Goal: Transaction & Acquisition: Purchase product/service

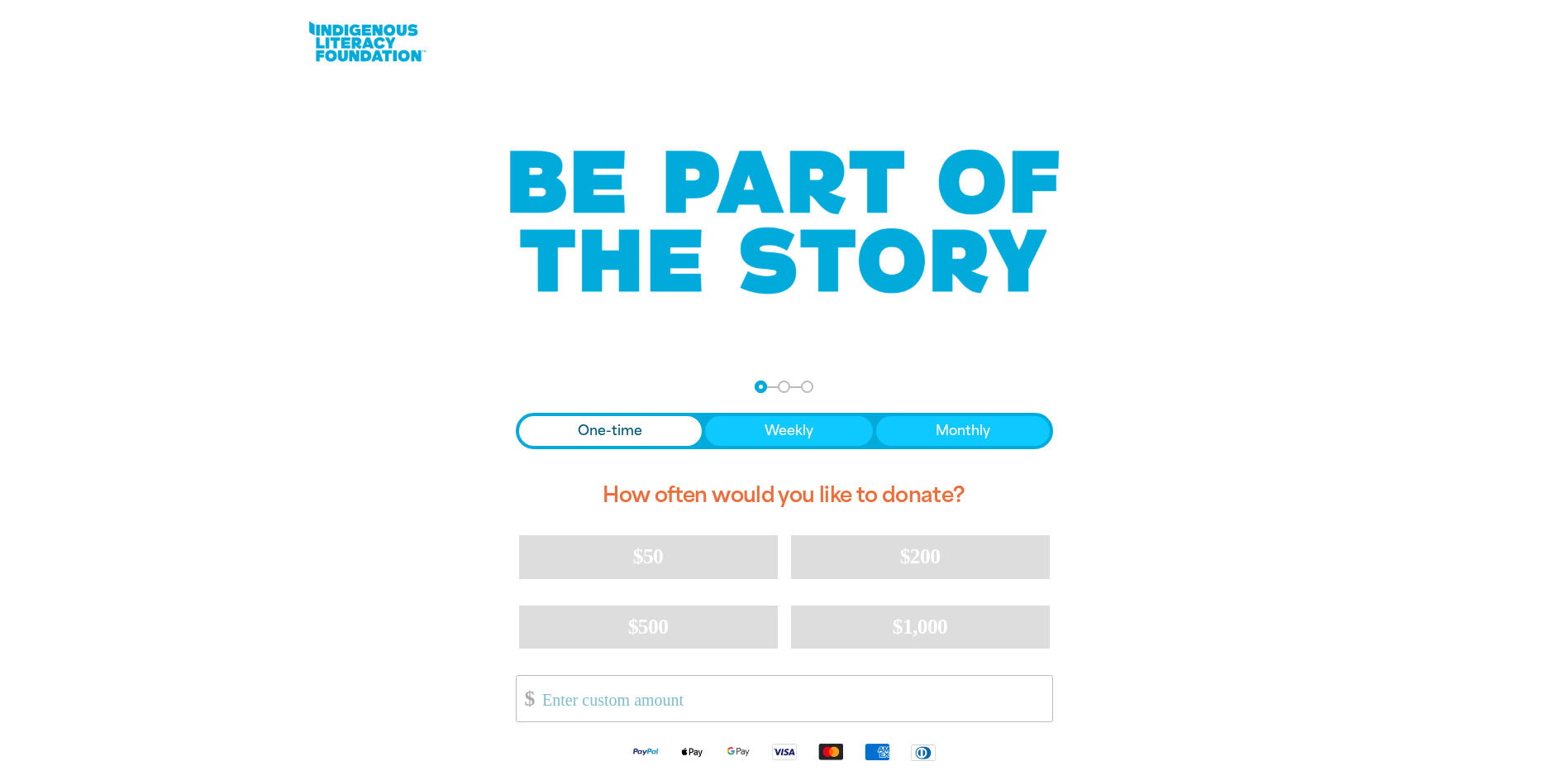
click at [624, 426] on span "One-time" at bounding box center [610, 431] width 64 height 20
click at [558, 701] on input "Other Amount" at bounding box center [790, 699] width 521 height 46
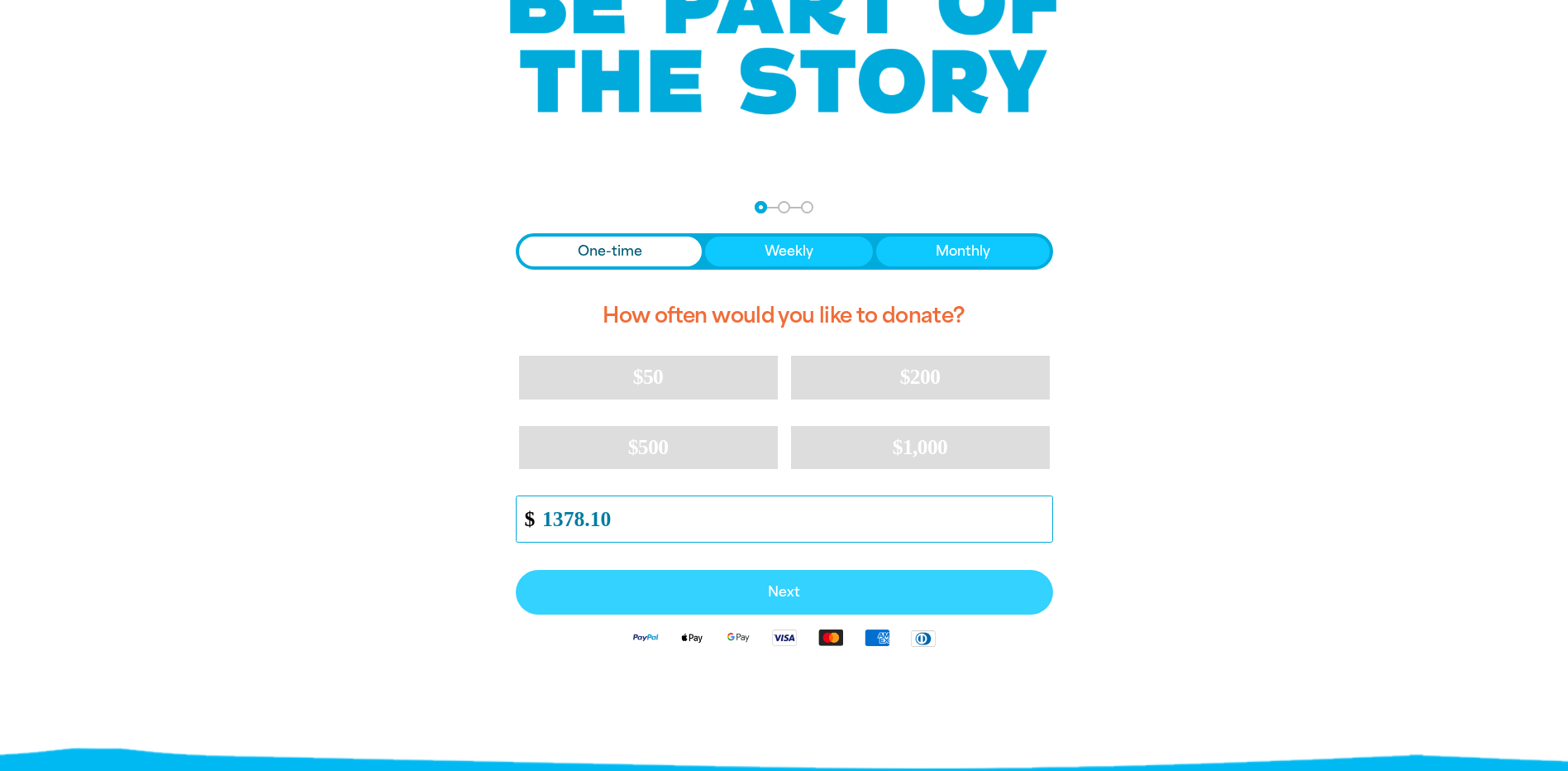
scroll to position [248, 0]
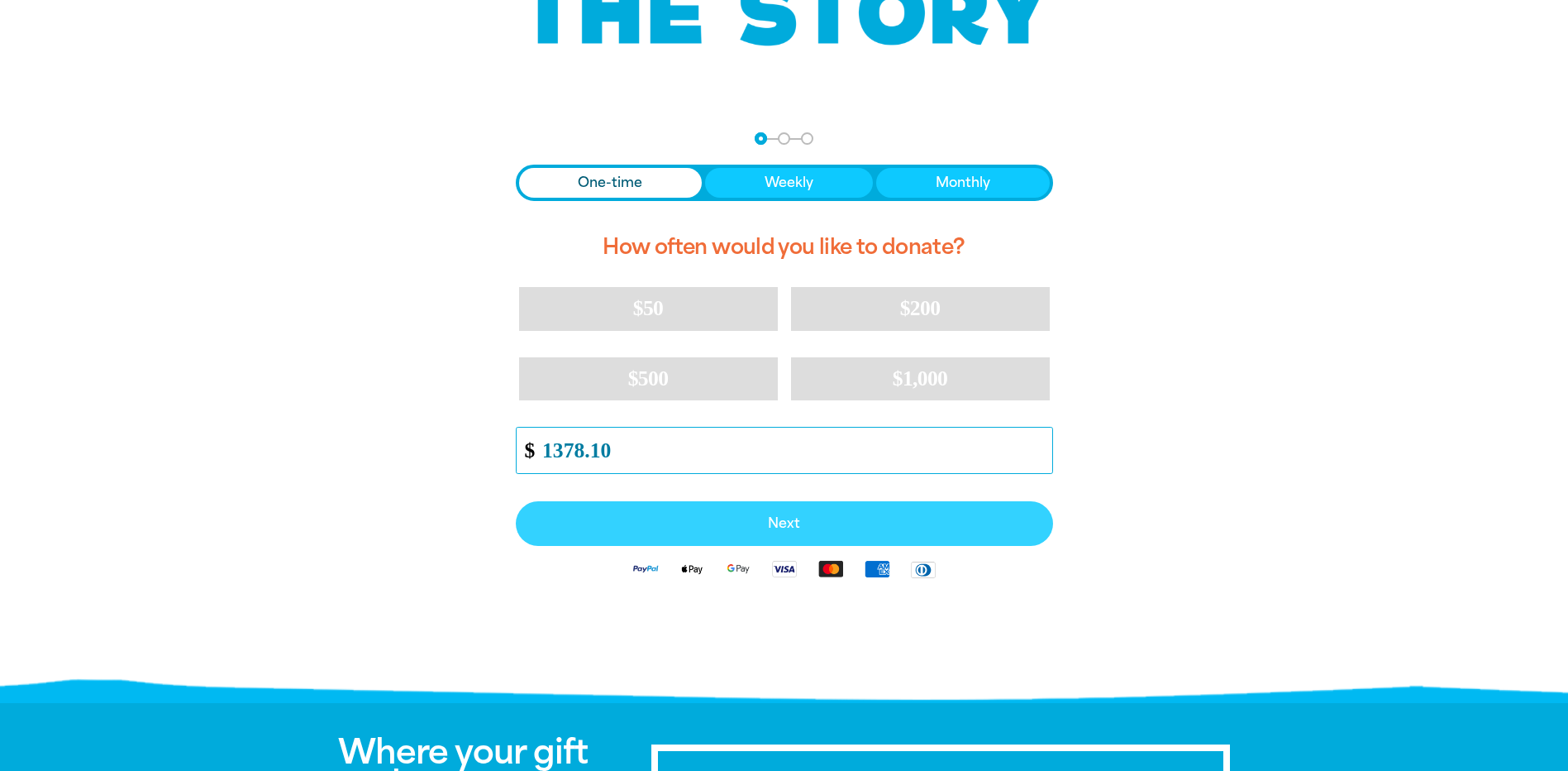
type input "1378.10"
click at [788, 516] on span "Next" at bounding box center [784, 523] width 501 height 13
select select "AU"
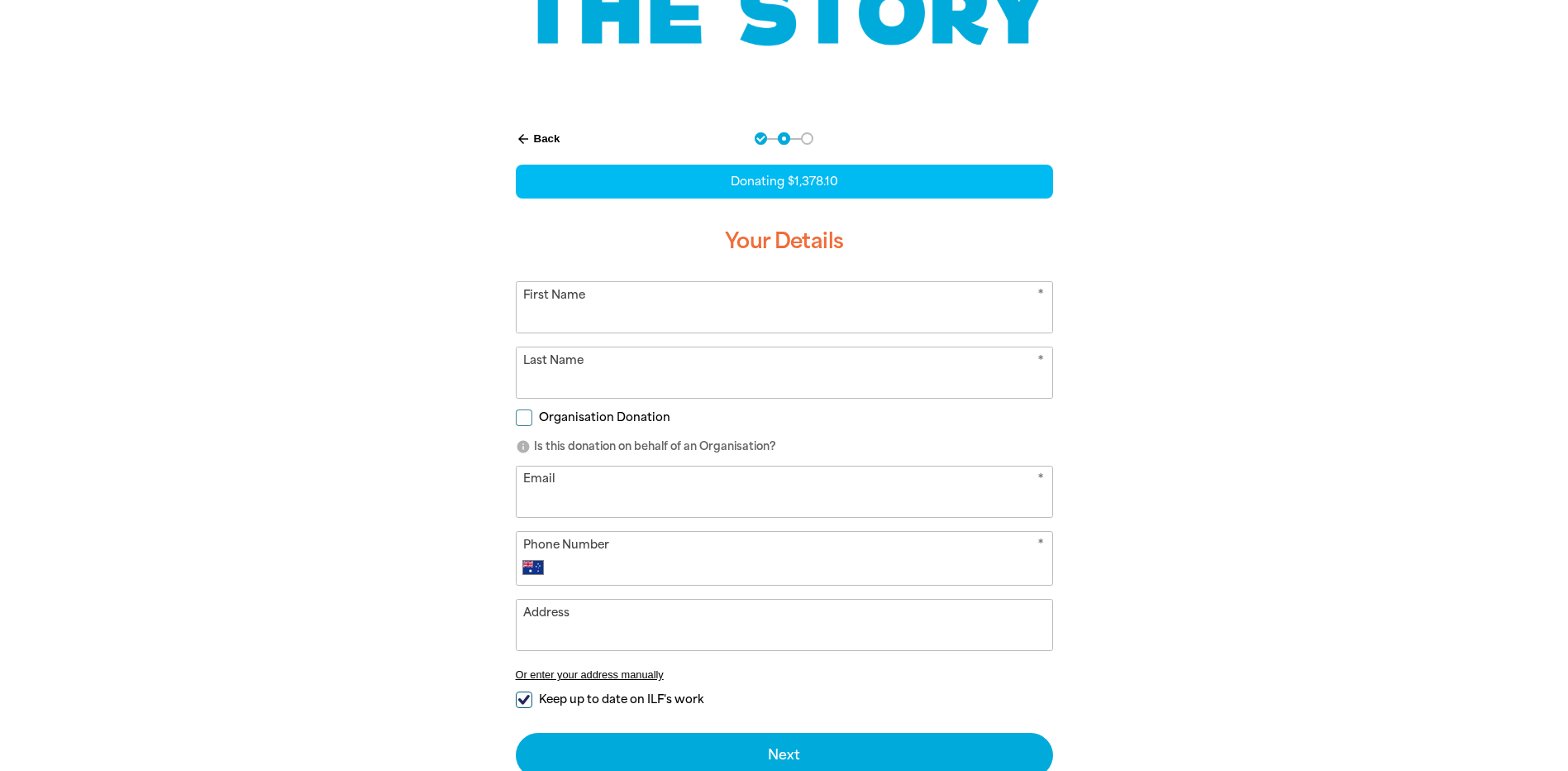
click at [524, 418] on input "Organisation Donation" at bounding box center [524, 417] width 17 height 17
checkbox input "true"
select select "AU"
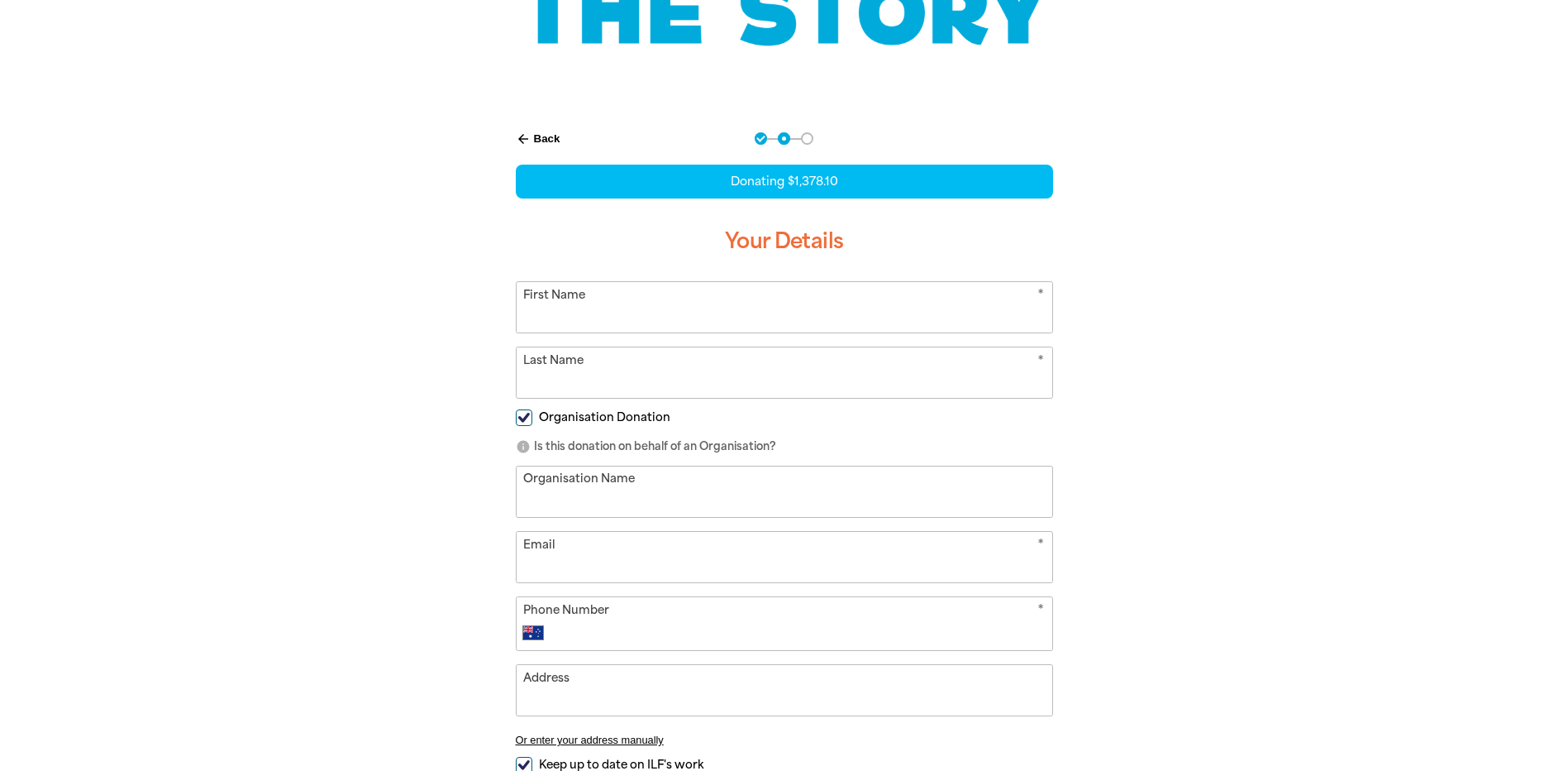
click at [544, 503] on input "Organisation Name" at bounding box center [784, 491] width 536 height 50
type input "[GEOGRAPHIC_DATA][PERSON_NAME]"
type input "[PERSON_NAME]"
type input "[EMAIL_ADDRESS][DOMAIN_NAME]"
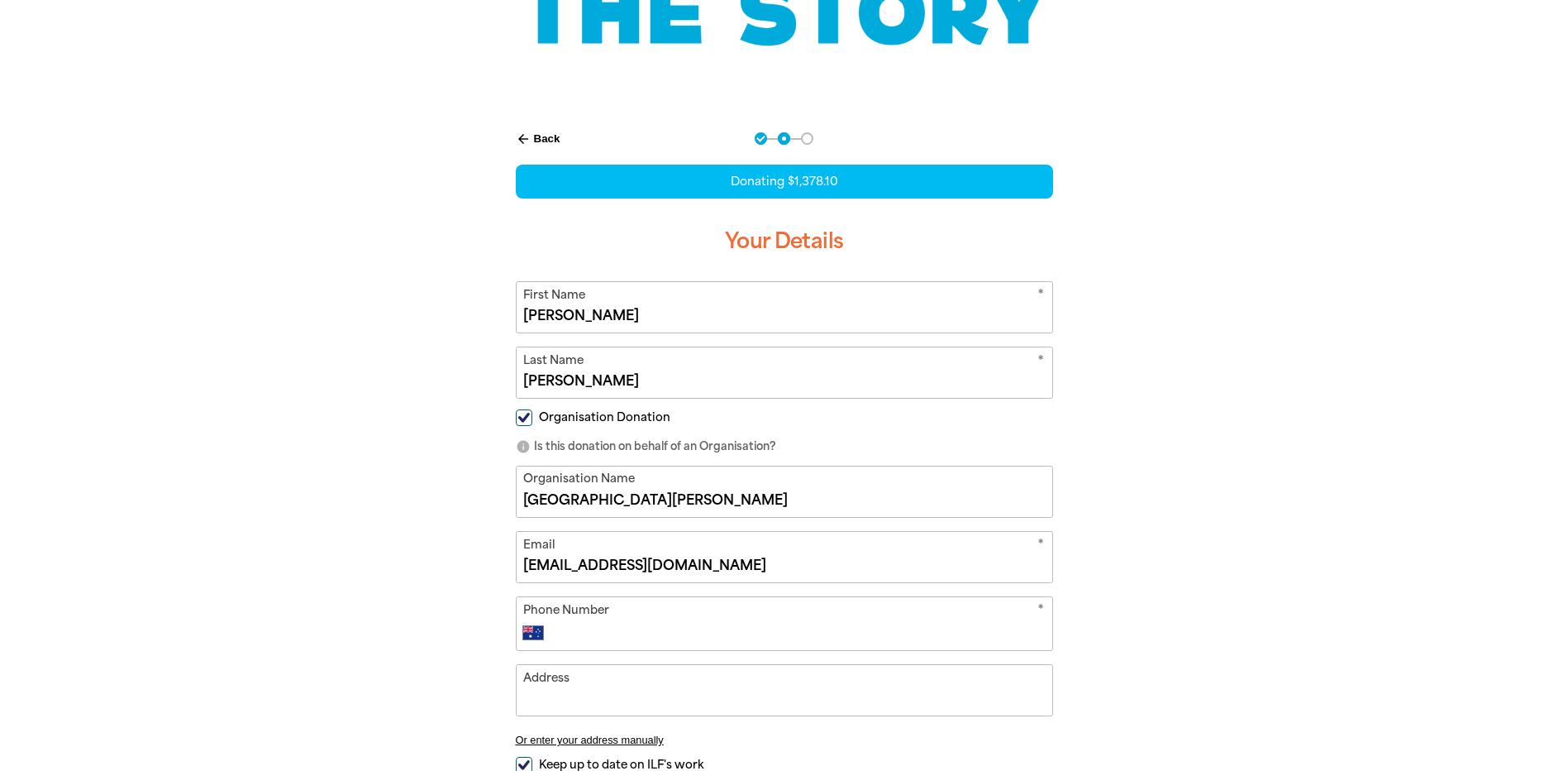
type input "[PHONE_NUMBER]"
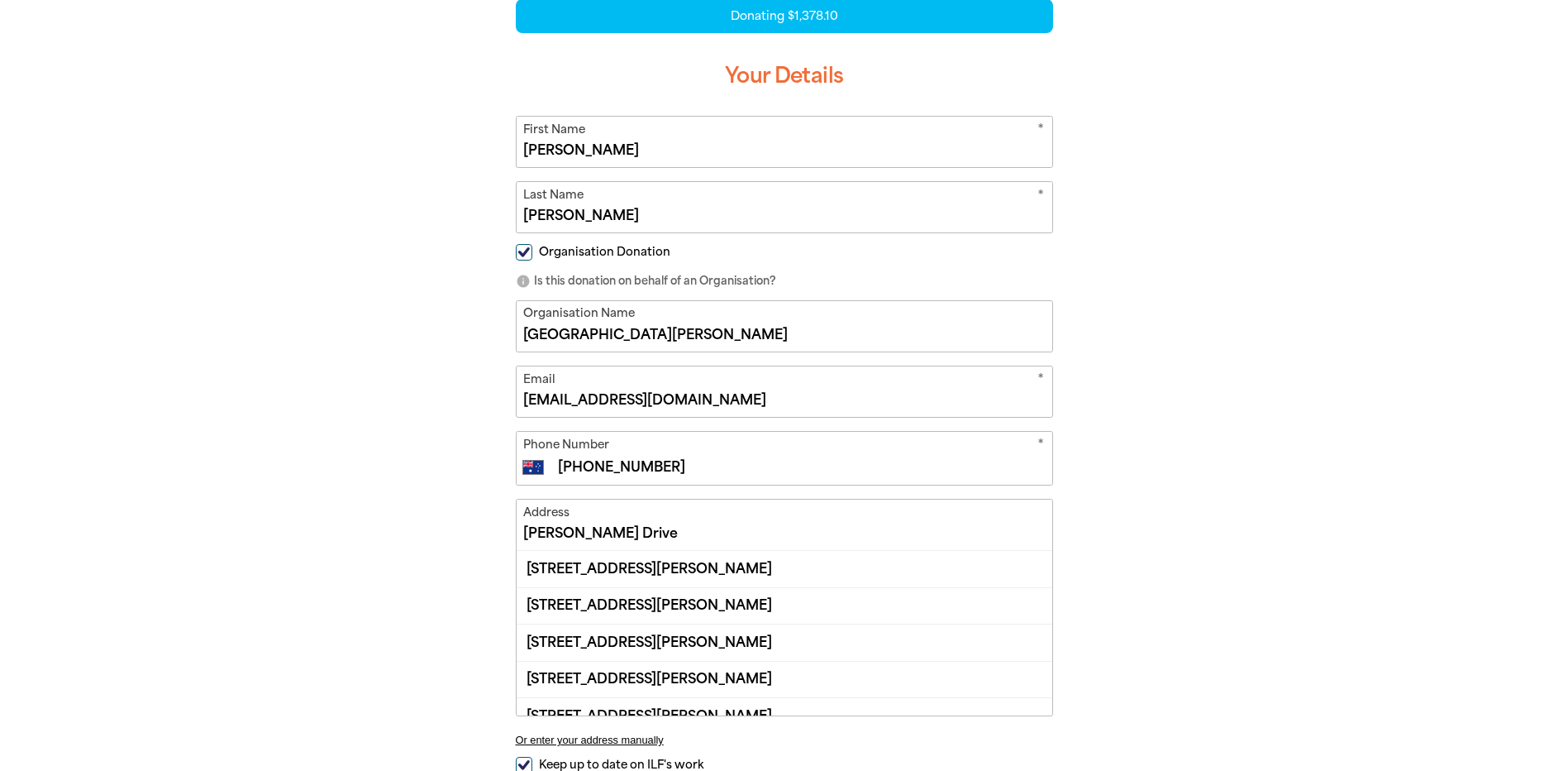
scroll to position [19, 0]
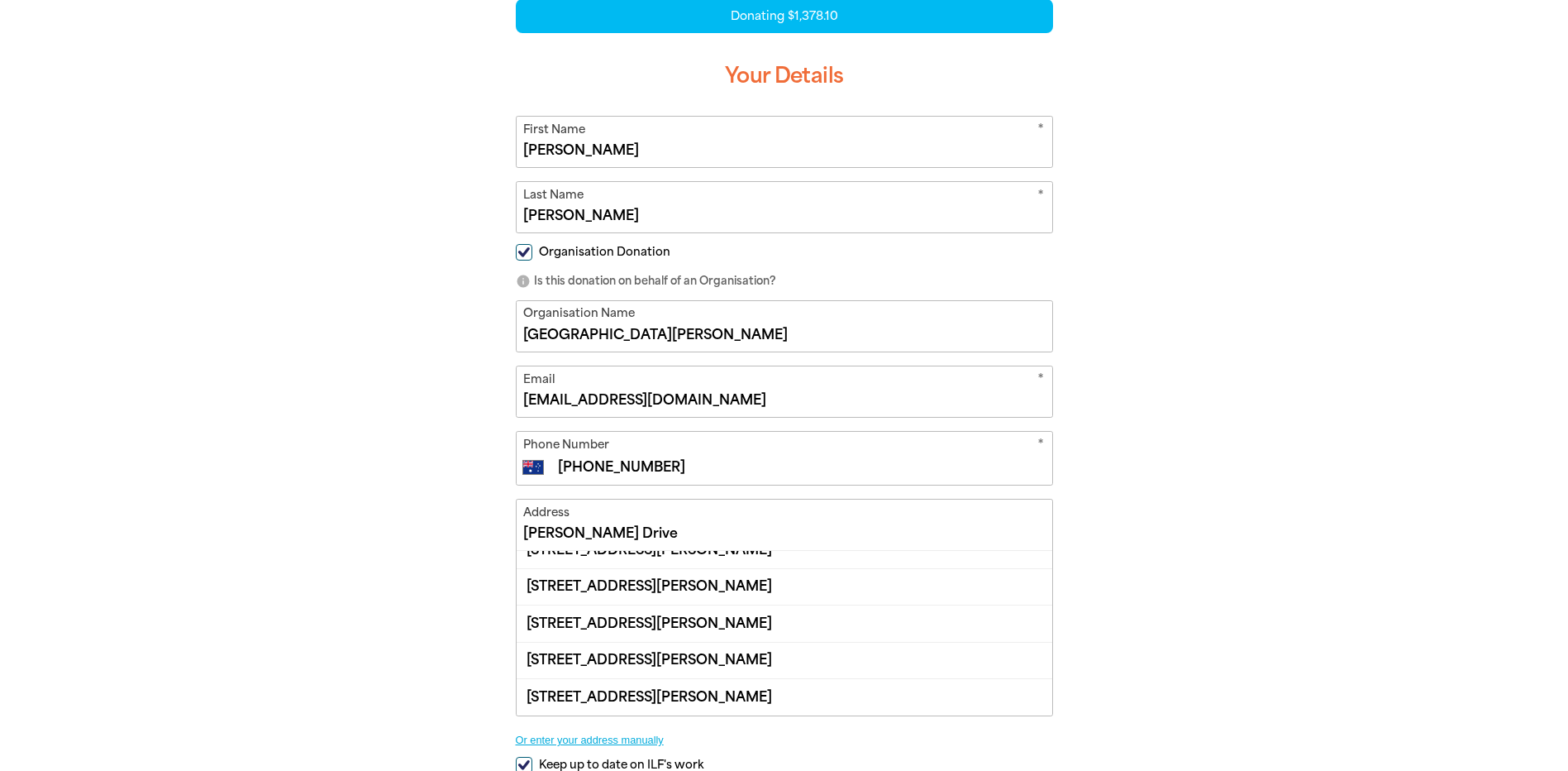
click at [541, 737] on button "Or enter your address manually" at bounding box center [785, 739] width 537 height 12
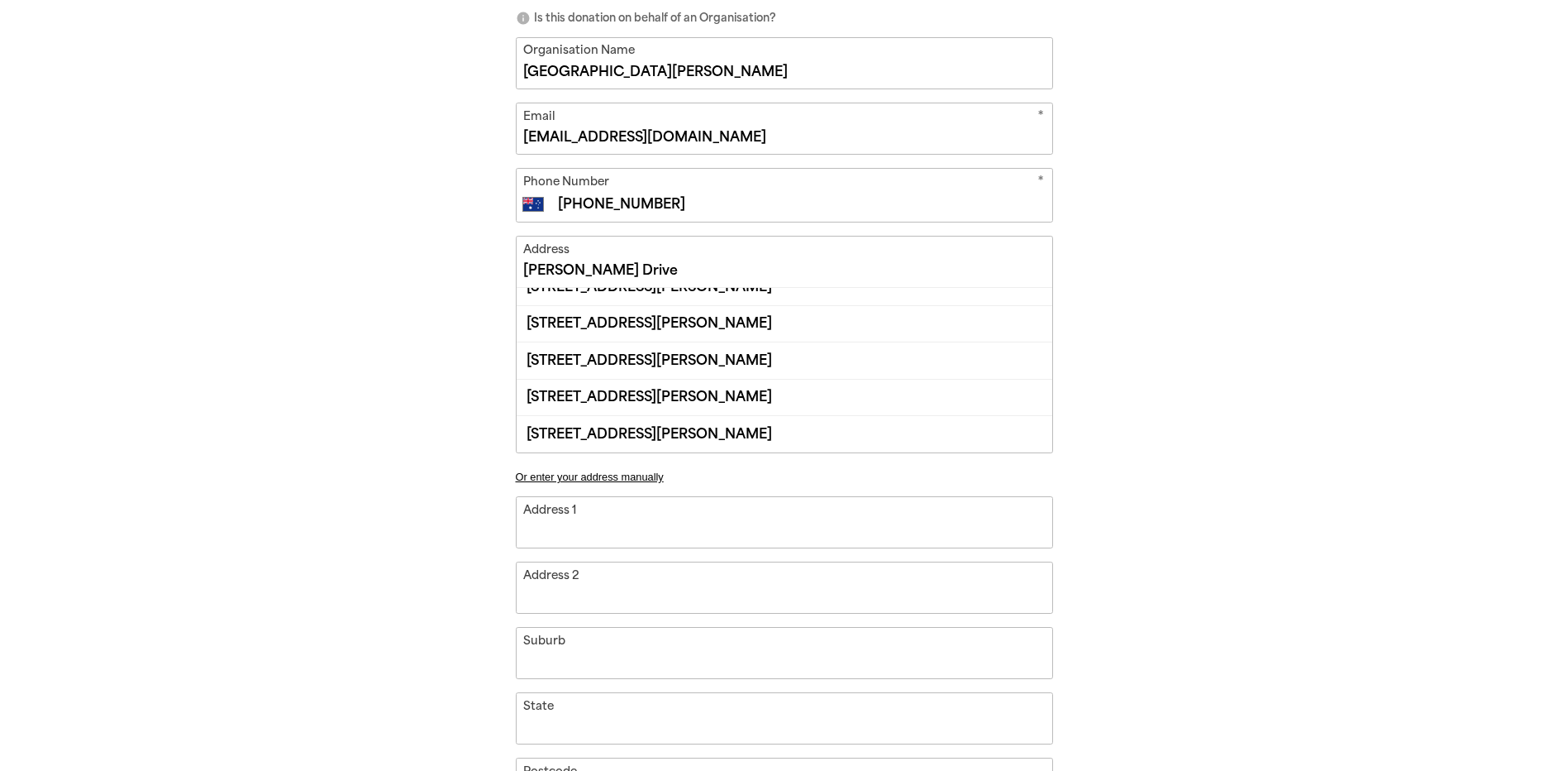
scroll to position [745, 0]
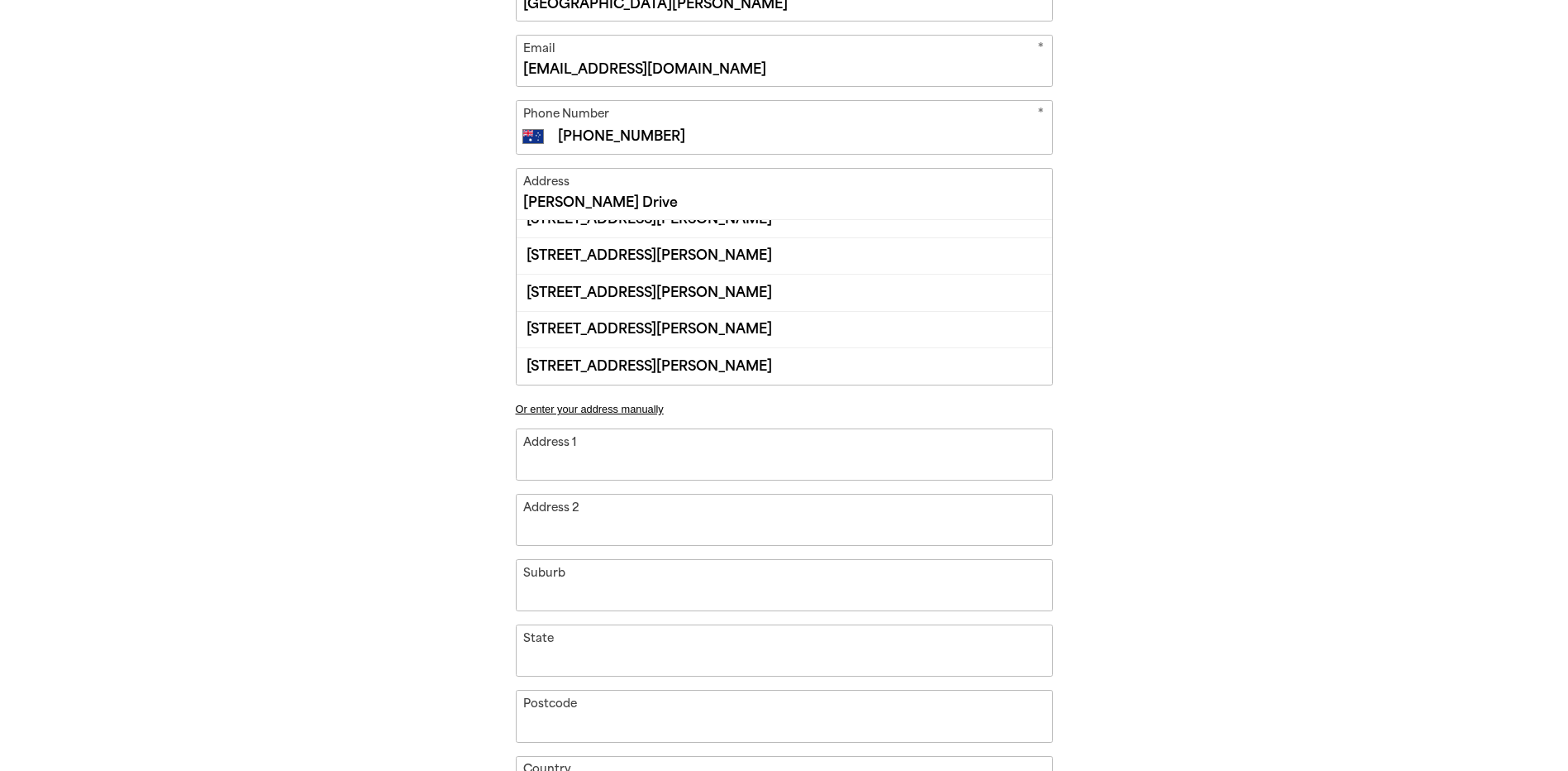
click at [537, 446] on input "Address 1" at bounding box center [784, 454] width 536 height 50
type input "J"
type input "Jo"
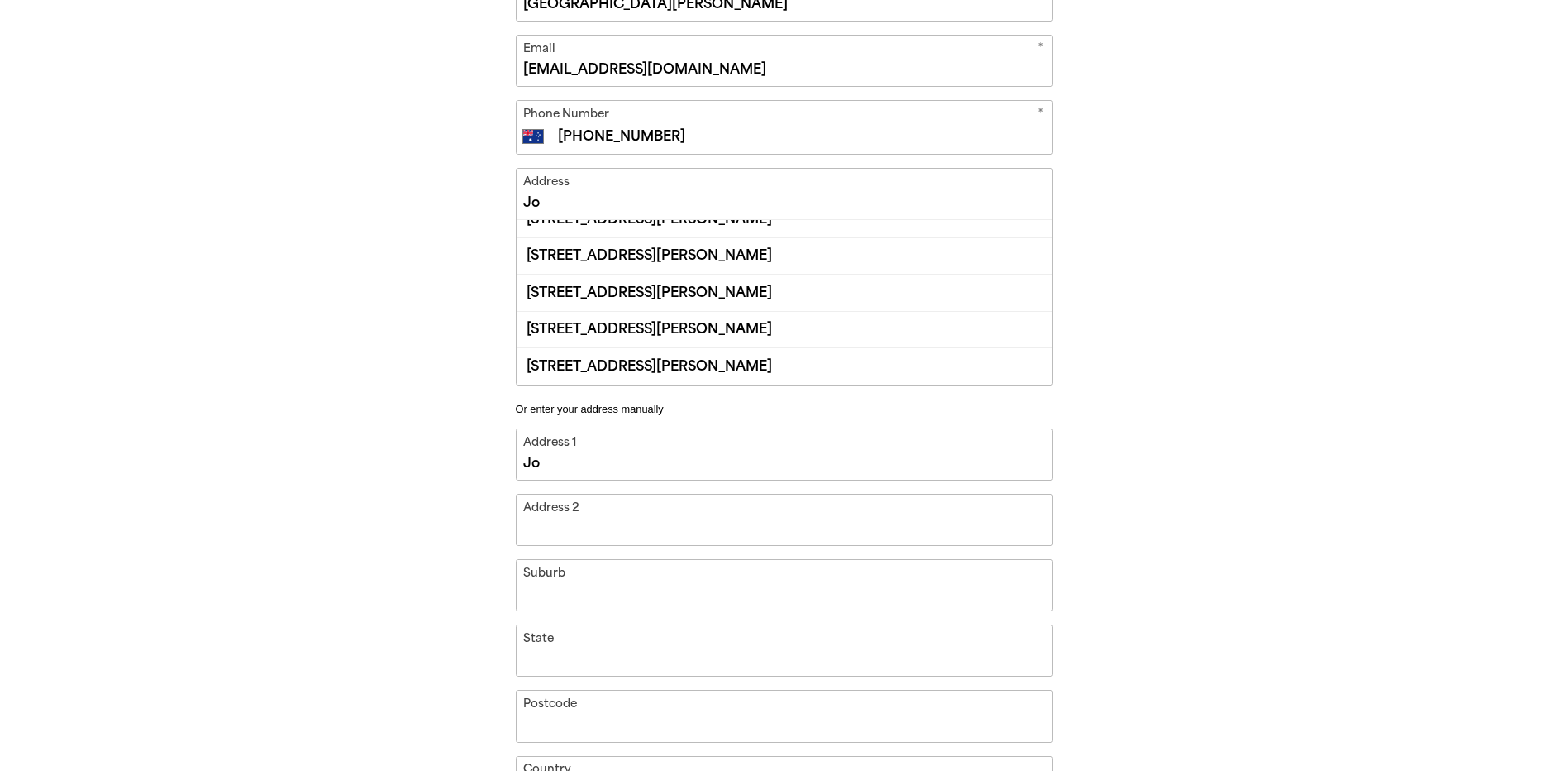
type input "Joh"
type input "[PERSON_NAME]"
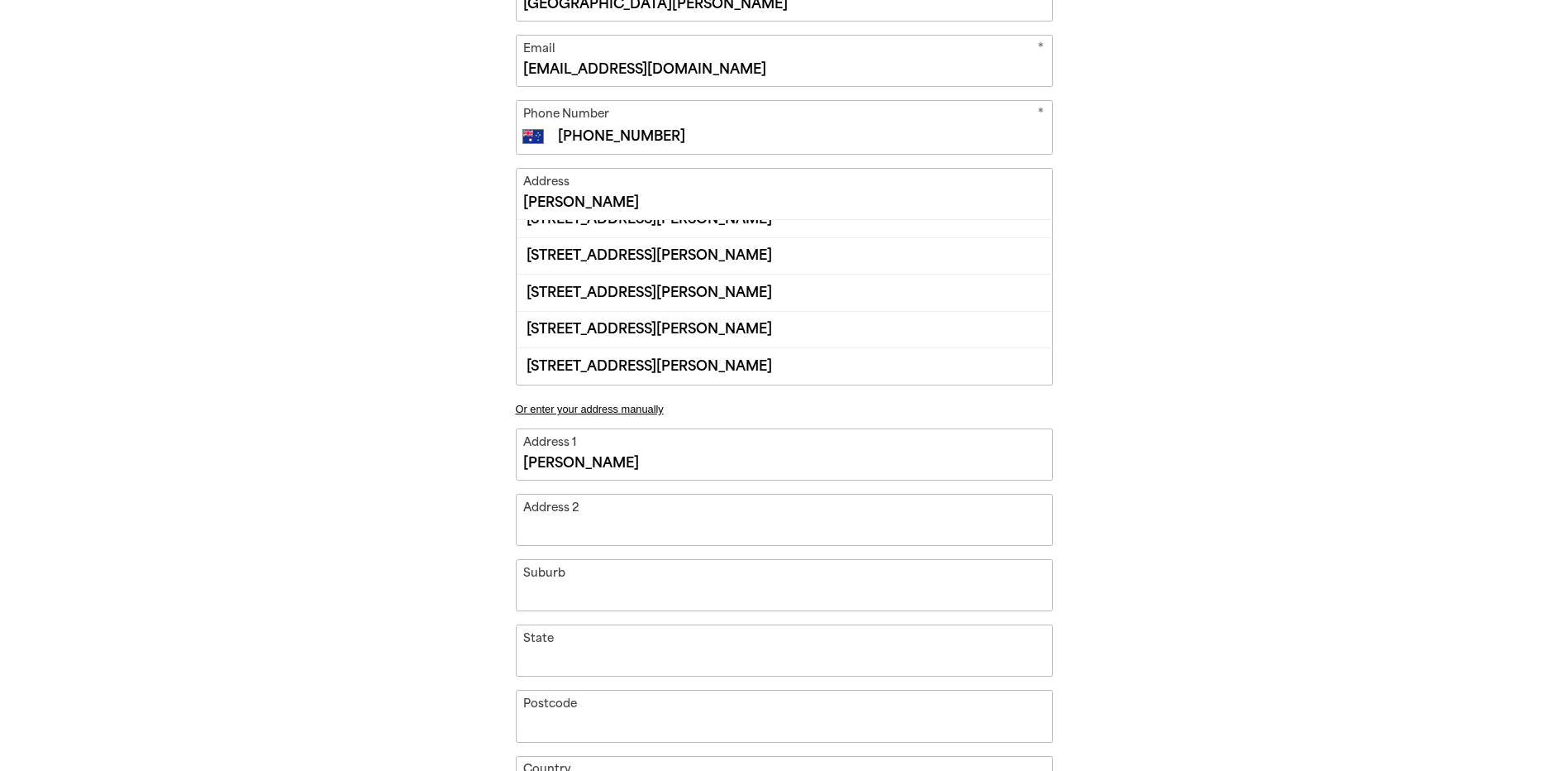
type input "[PERSON_NAME]"
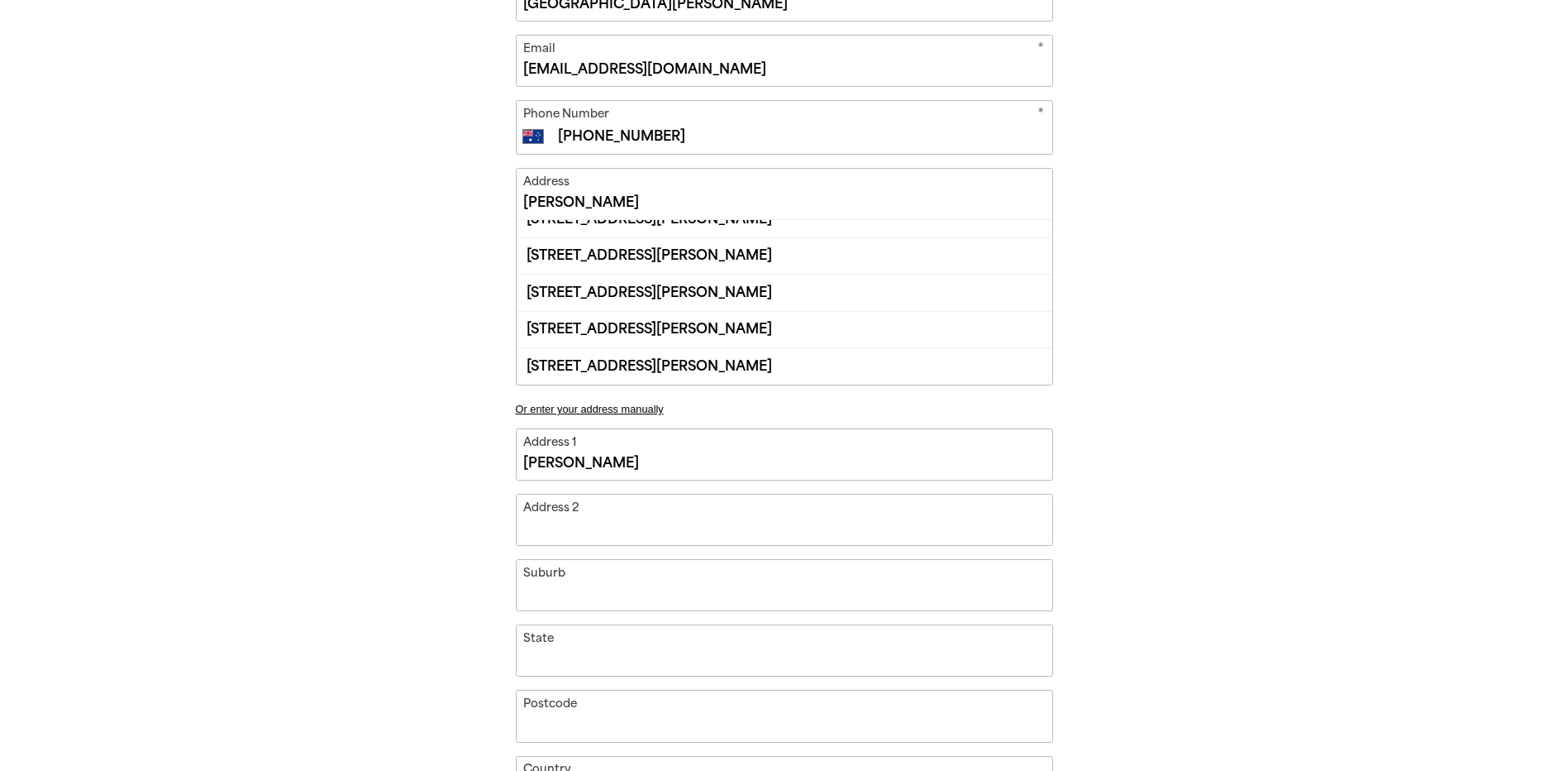
type input "[PERSON_NAME]"
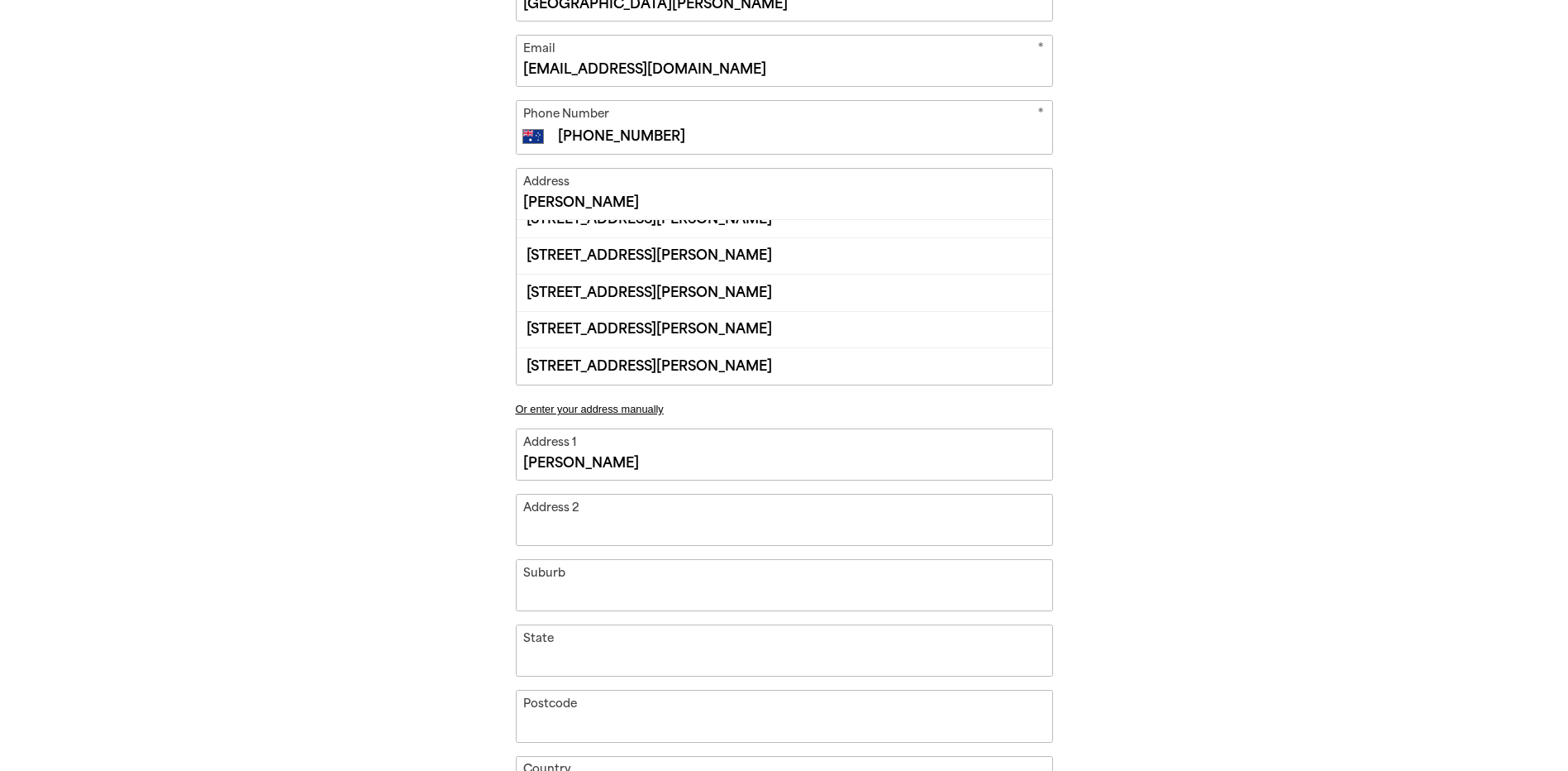
type input "[PERSON_NAME]"
type input "[PERSON_NAME] D"
type input "[PERSON_NAME] Dr"
type input "[PERSON_NAME] Dri"
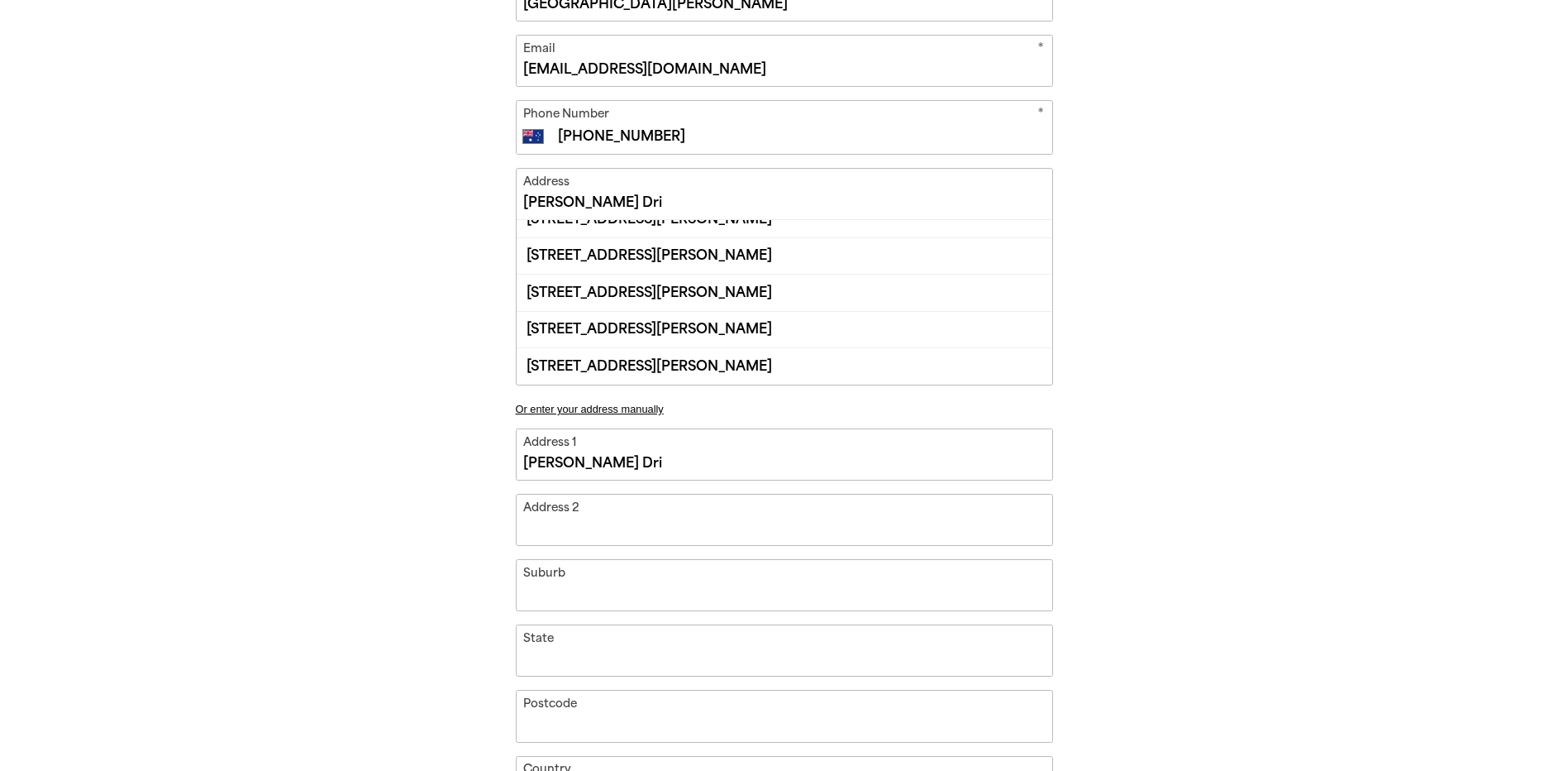
type input "[PERSON_NAME] Driv"
type input "[PERSON_NAME] Drive"
click at [565, 590] on input "Suburb" at bounding box center [784, 584] width 536 height 50
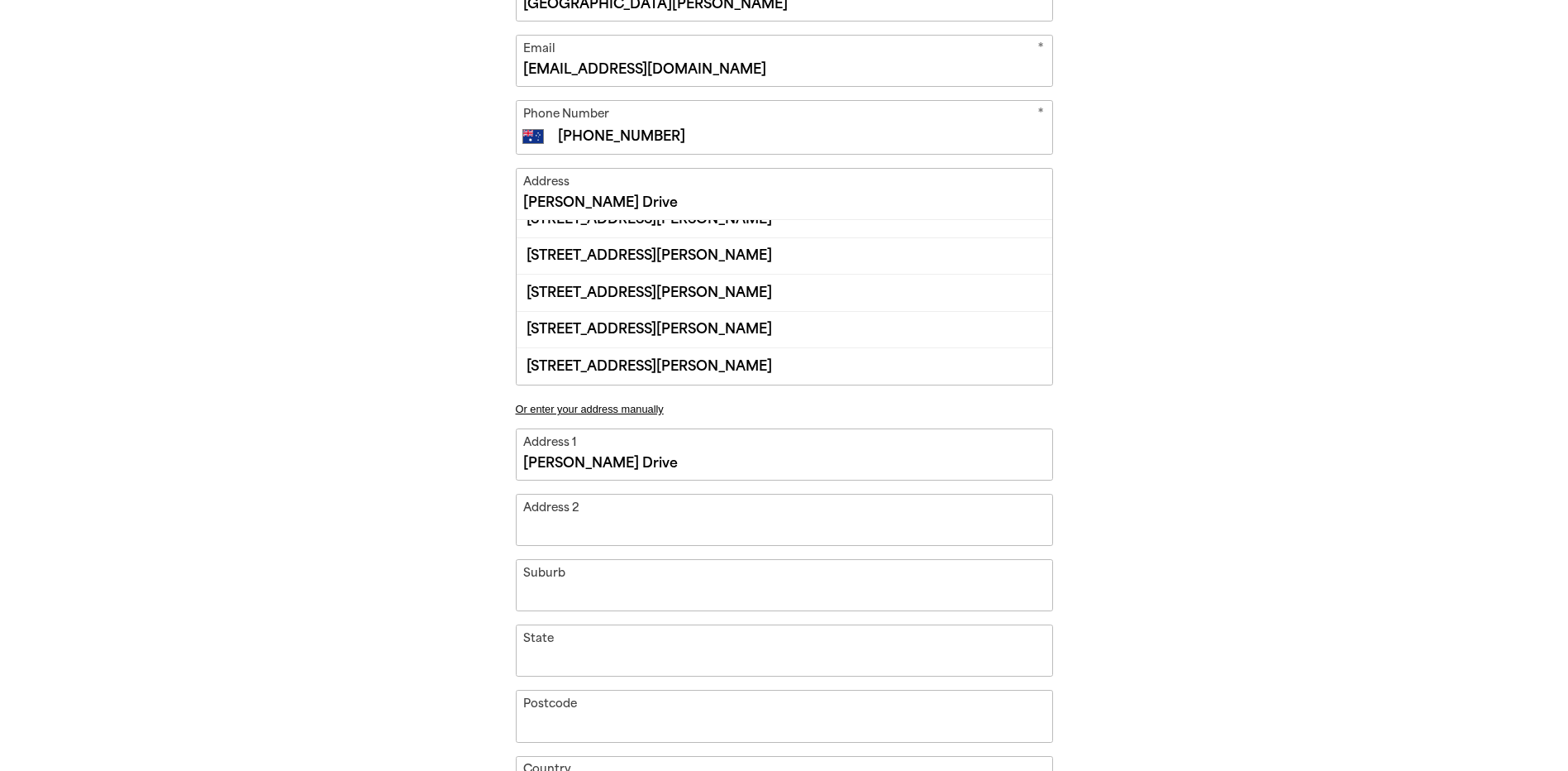
type input "[PERSON_NAME][GEOGRAPHIC_DATA]"
type input "qld"
type input "4017"
select select "AU"
type input "[GEOGRAPHIC_DATA][STREET_ADDRESS][PERSON_NAME][GEOGRAPHIC_DATA]"
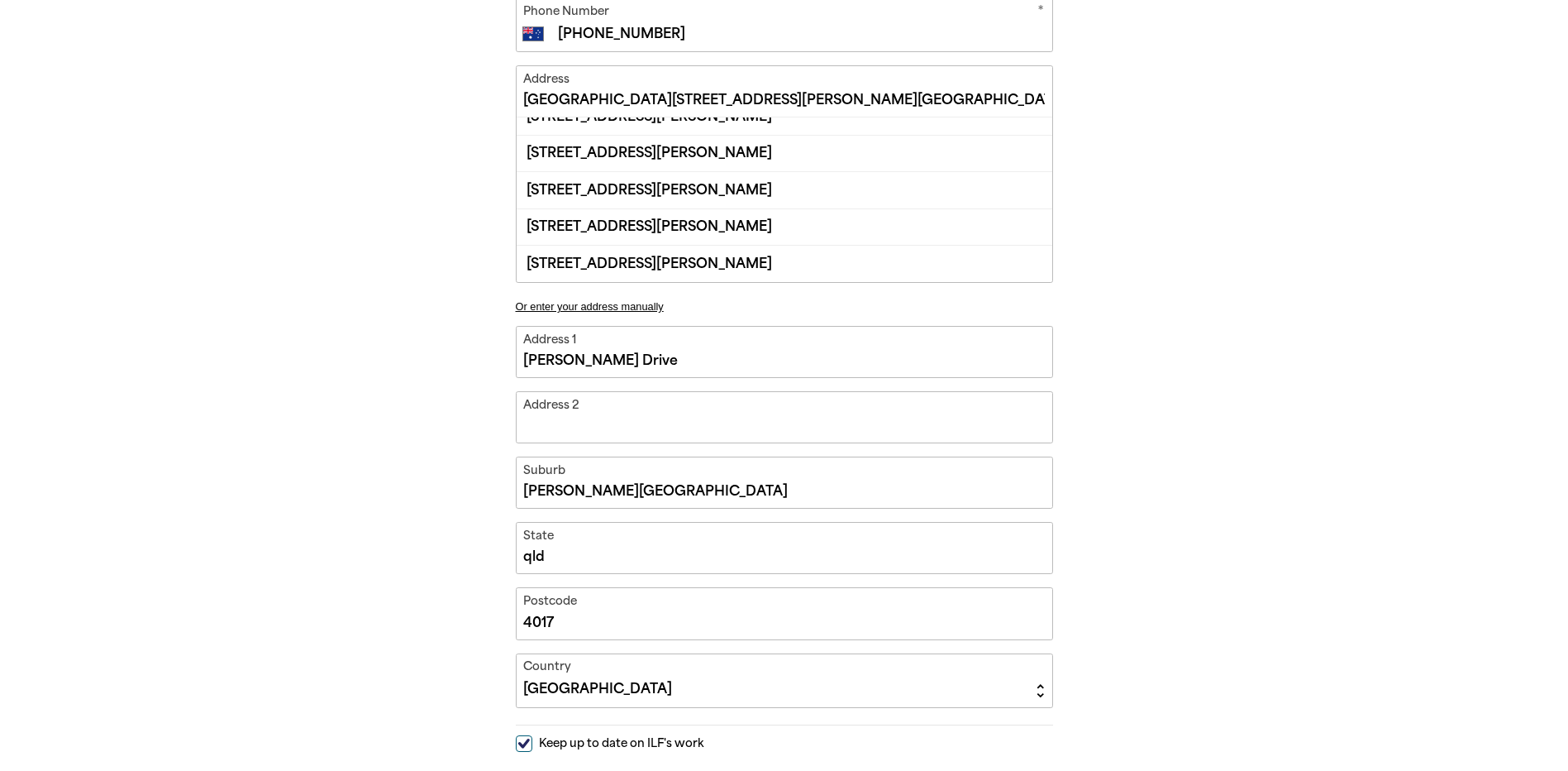
scroll to position [992, 0]
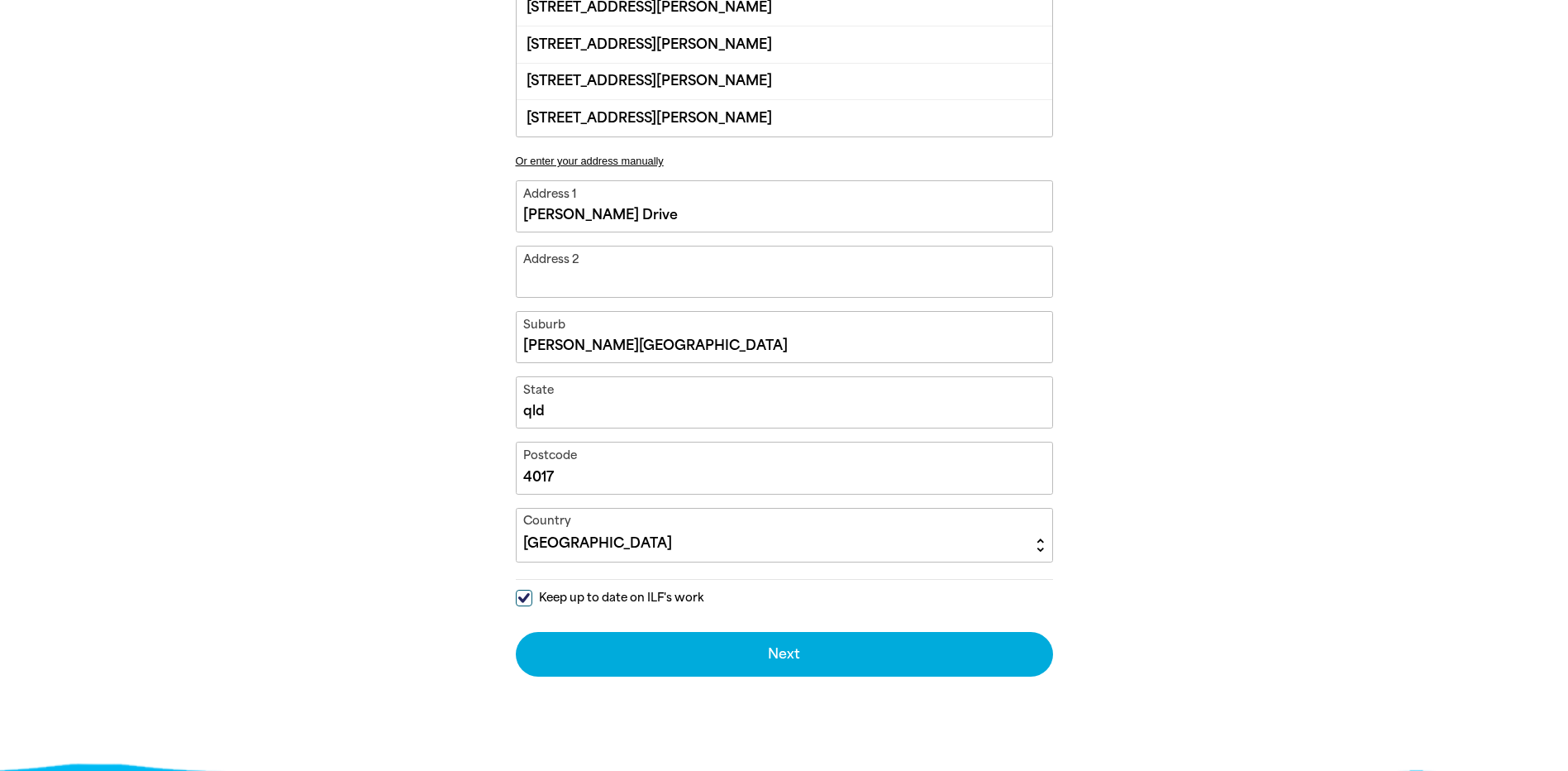
click at [521, 595] on input "Keep up to date on ILF's work" at bounding box center [524, 597] width 17 height 17
checkbox input "false"
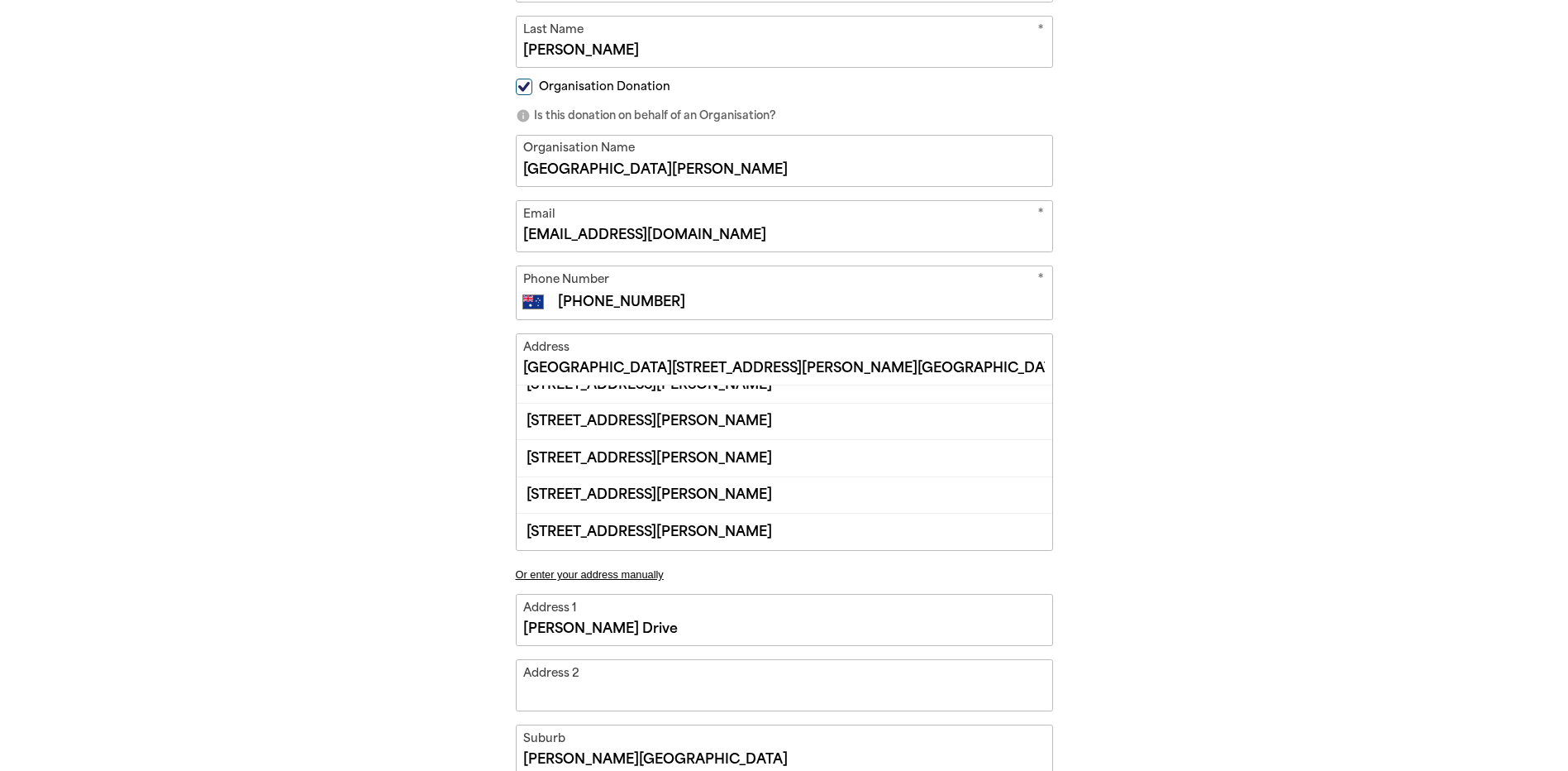
scroll to position [0, 0]
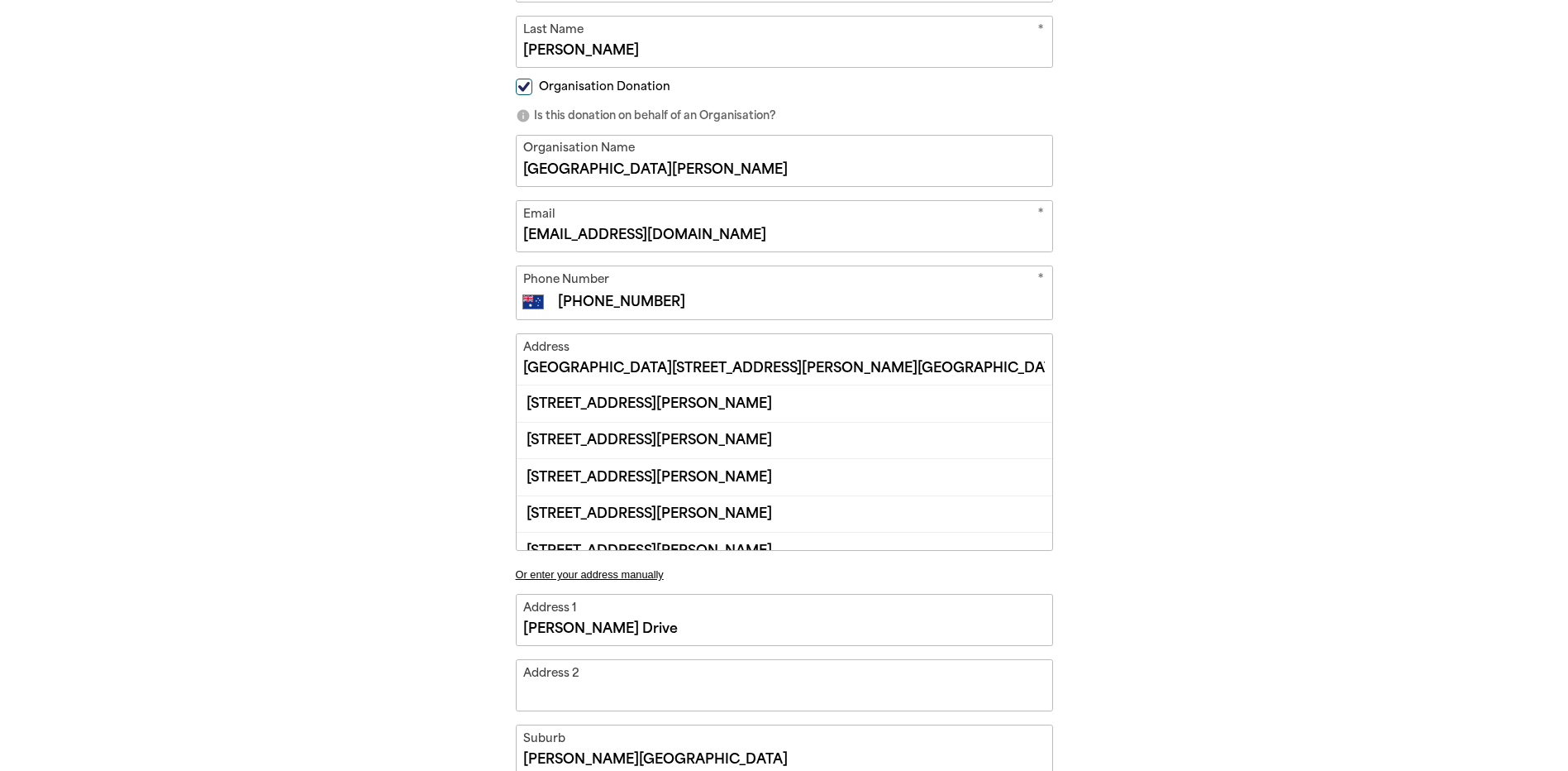
click at [736, 367] on input "[GEOGRAPHIC_DATA][STREET_ADDRESS][PERSON_NAME][GEOGRAPHIC_DATA]" at bounding box center [784, 359] width 536 height 50
click at [693, 365] on input "[GEOGRAPHIC_DATA][STREET_ADDRESS][PERSON_NAME][GEOGRAPHIC_DATA]" at bounding box center [784, 359] width 536 height 50
click at [937, 367] on input "[GEOGRAPHIC_DATA][STREET_ADDRESS][PERSON_NAME][GEOGRAPHIC_DATA]" at bounding box center [784, 359] width 536 height 50
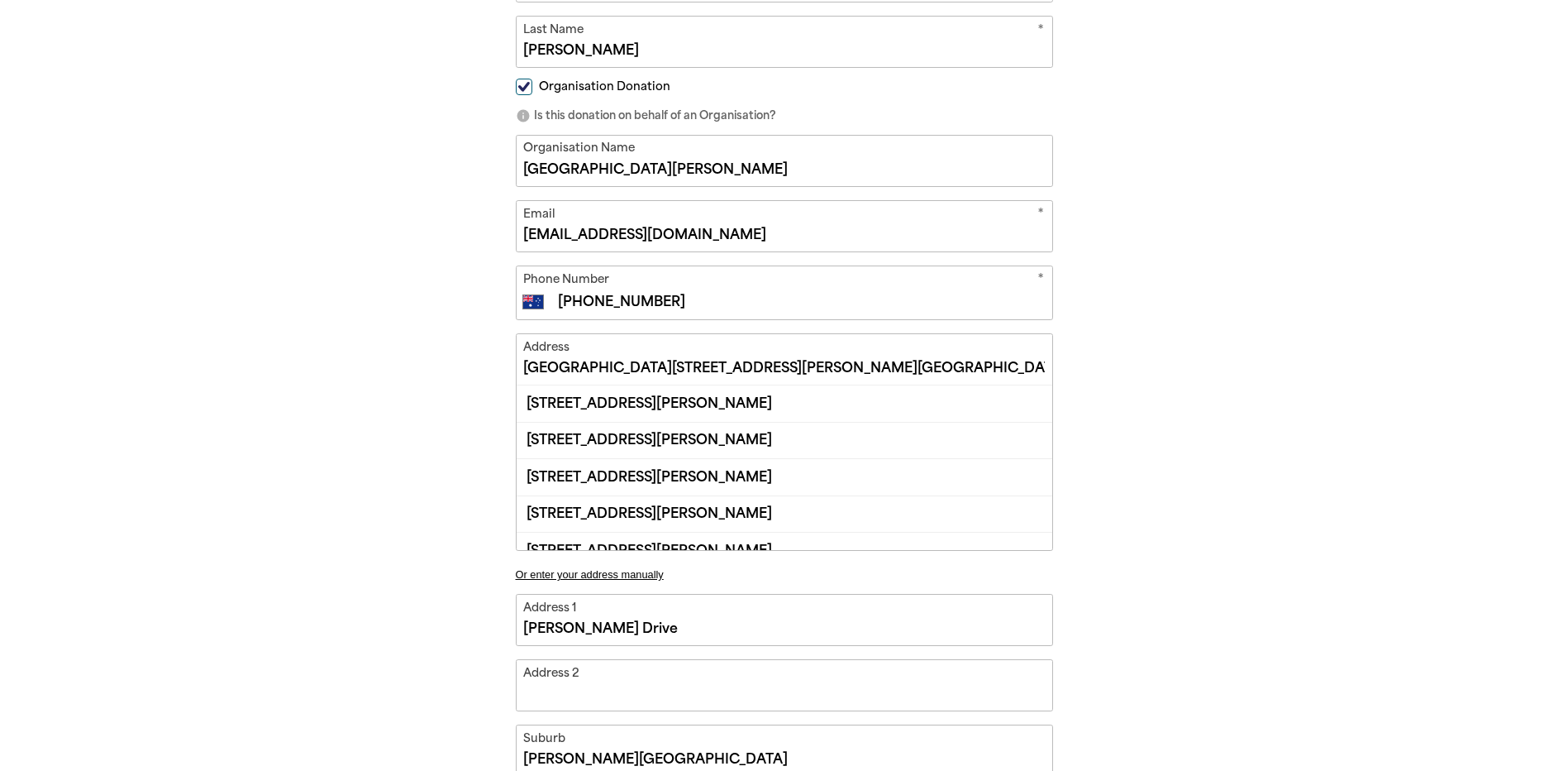
click at [1208, 658] on div "arrow_back Back Step 1 Step 2 Step 3 Donating $1,378.10 Your Details * First Na…" at bounding box center [784, 486] width 992 height 1412
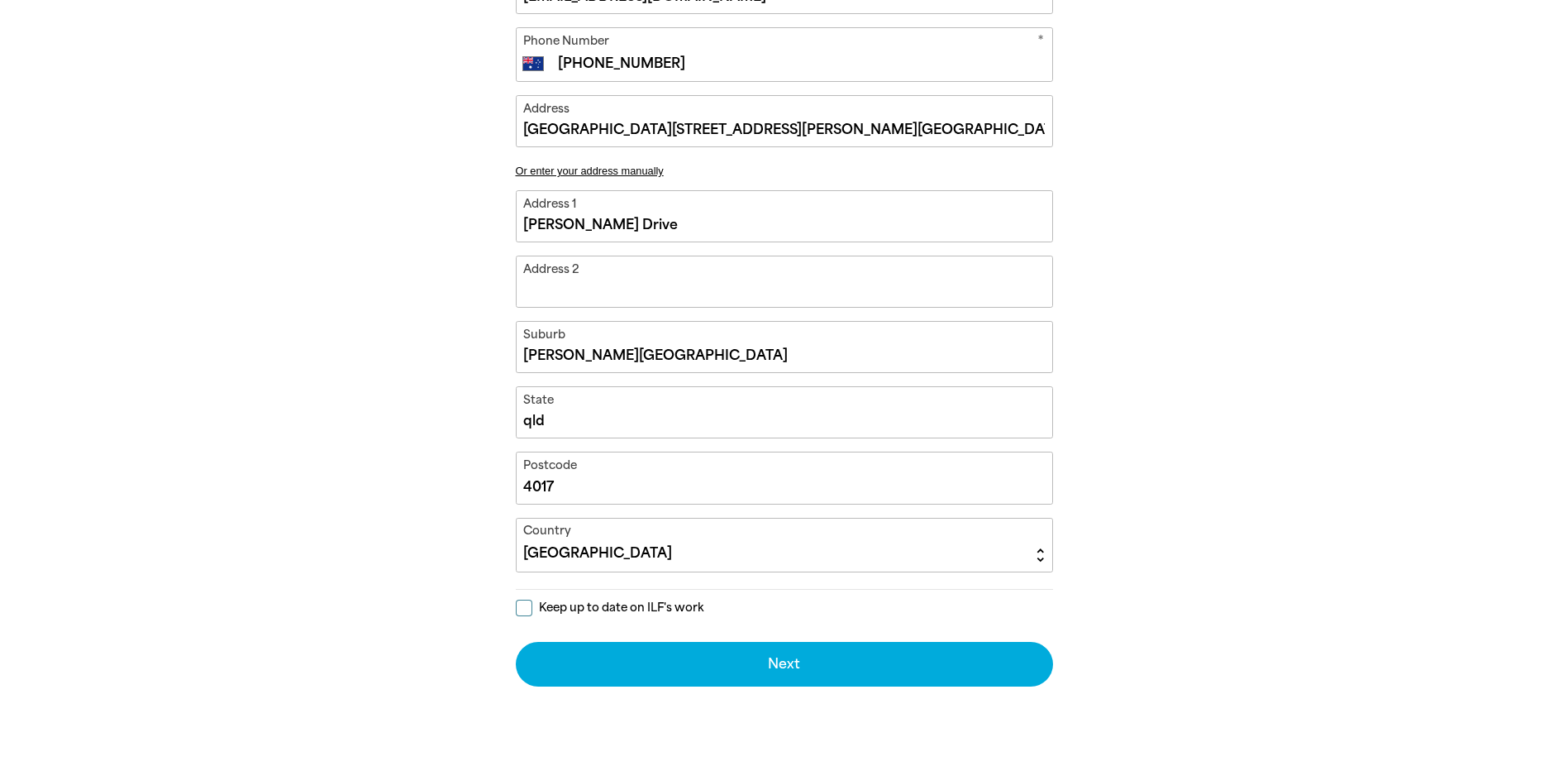
scroll to position [827, 0]
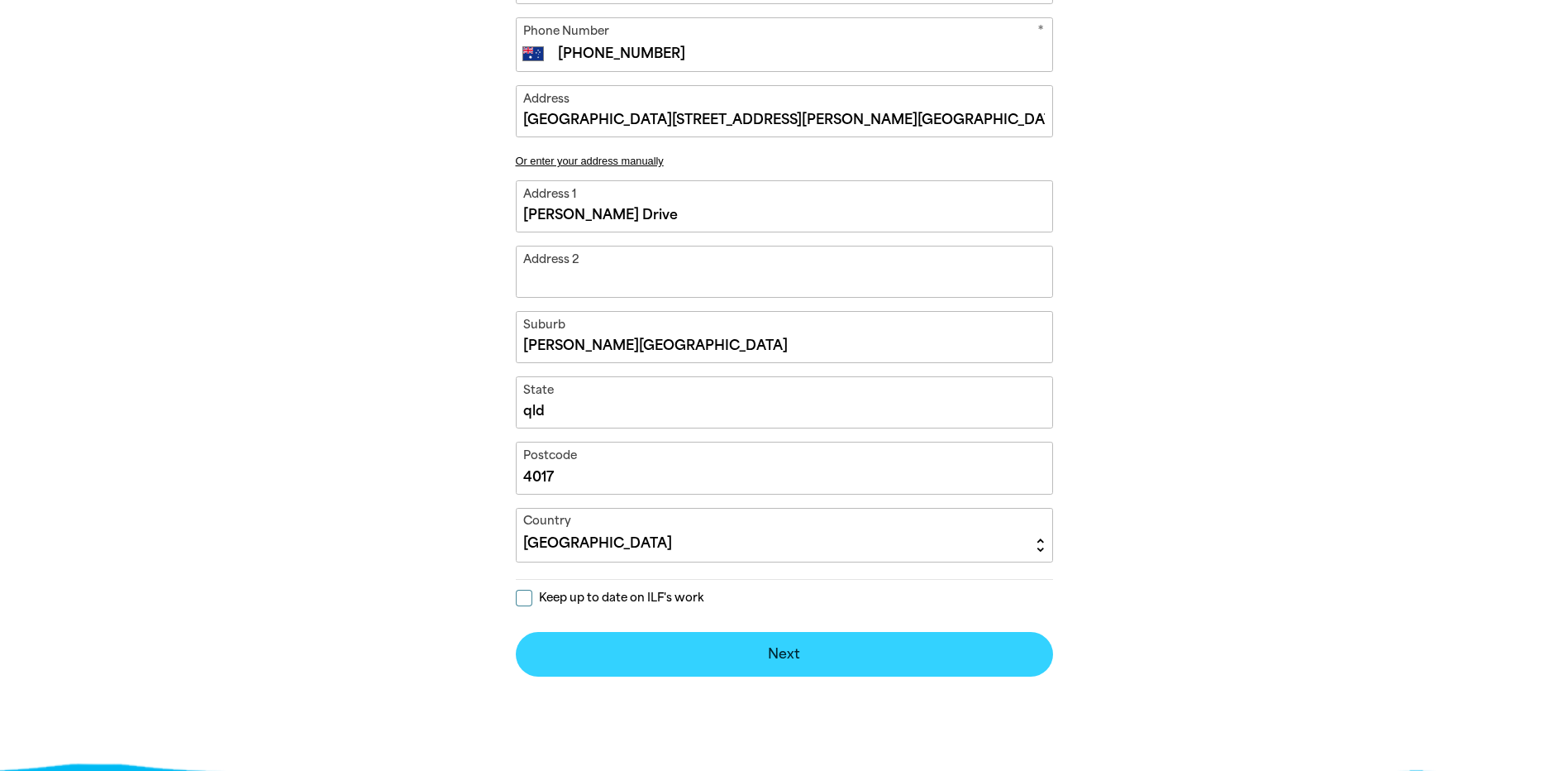
click at [779, 646] on button "Next chevron_right" at bounding box center [785, 654] width 537 height 45
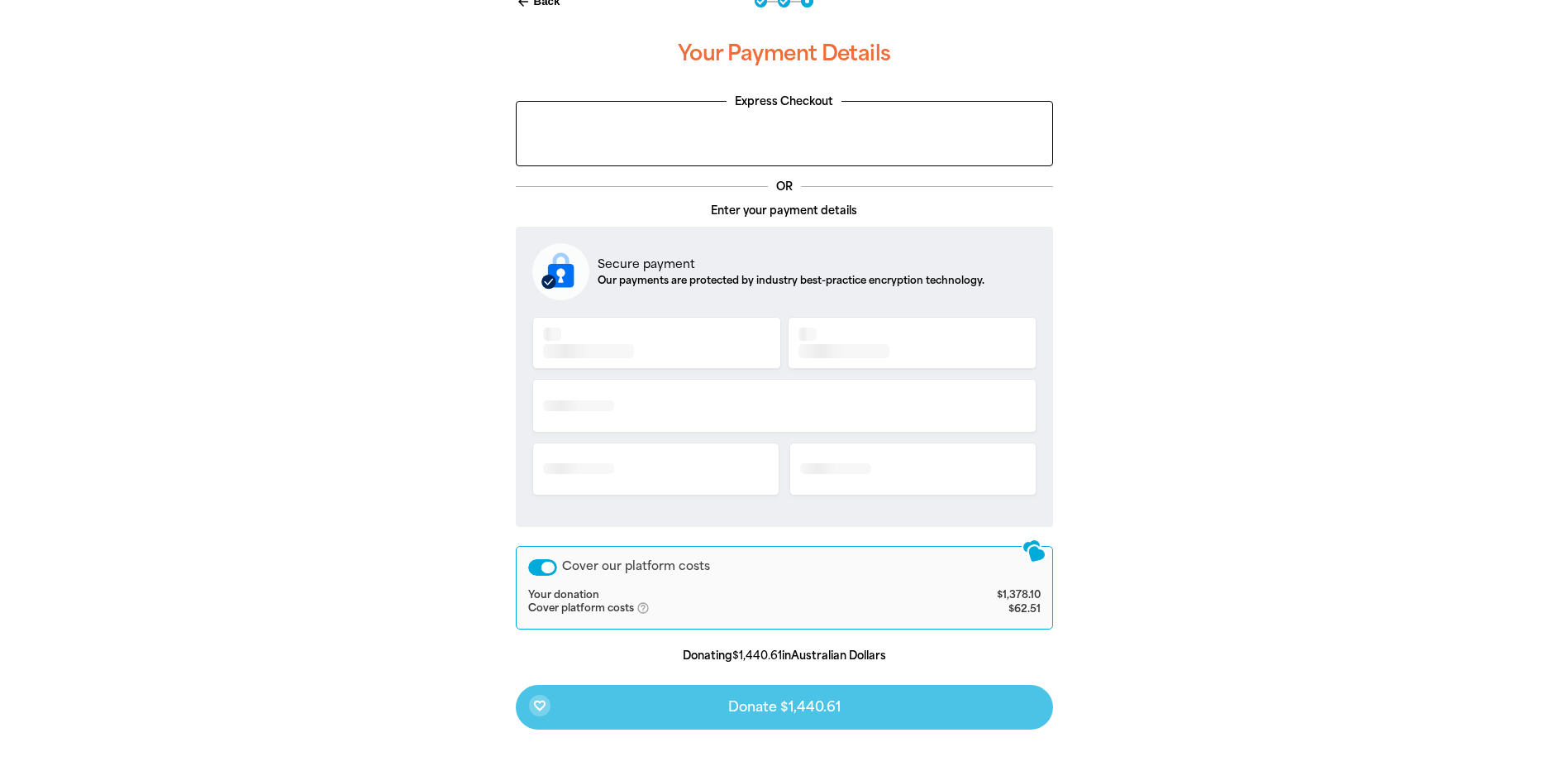
scroll to position [337, 0]
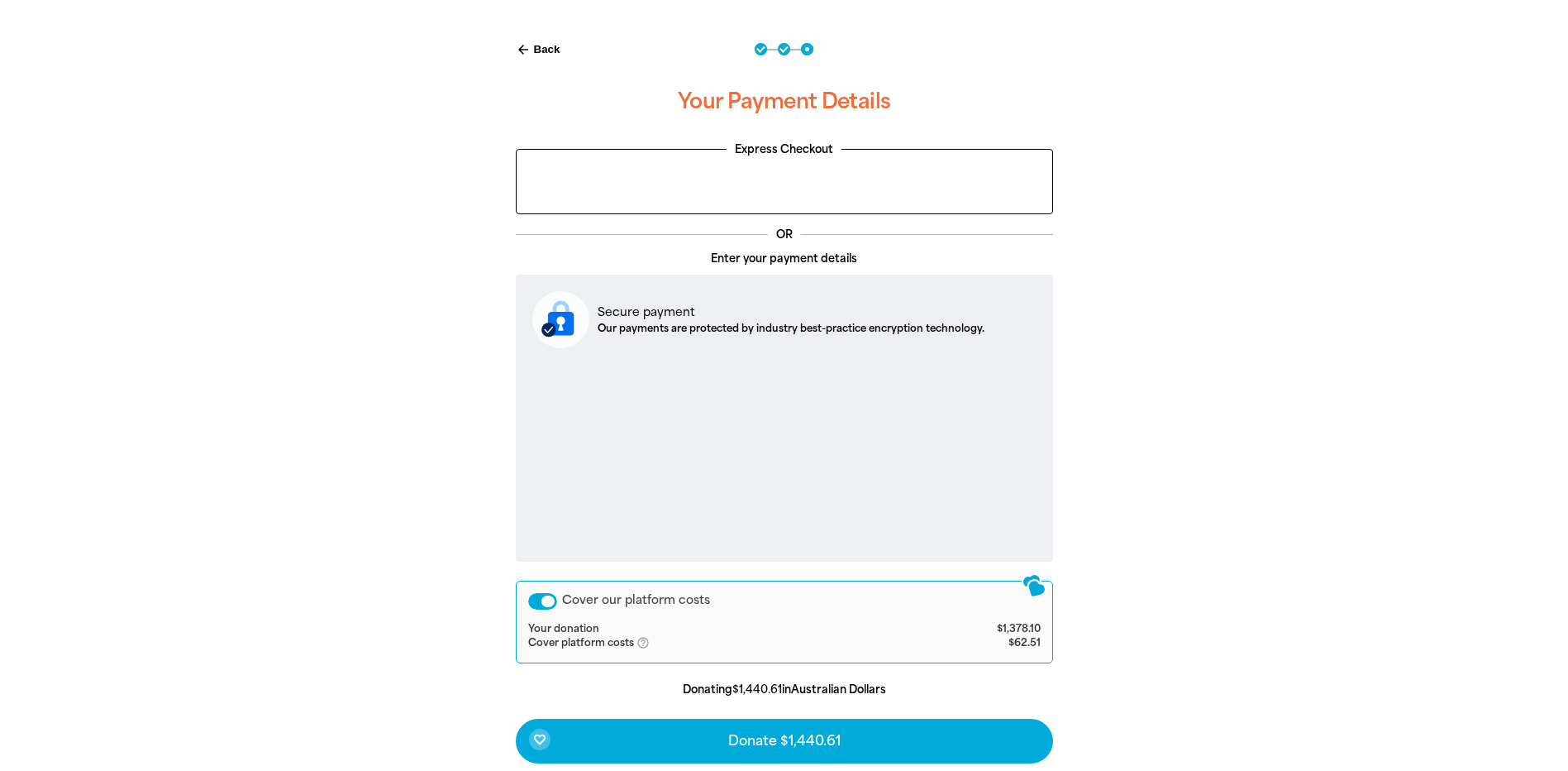
click at [549, 597] on div "Cover our platform costs" at bounding box center [543, 601] width 29 height 17
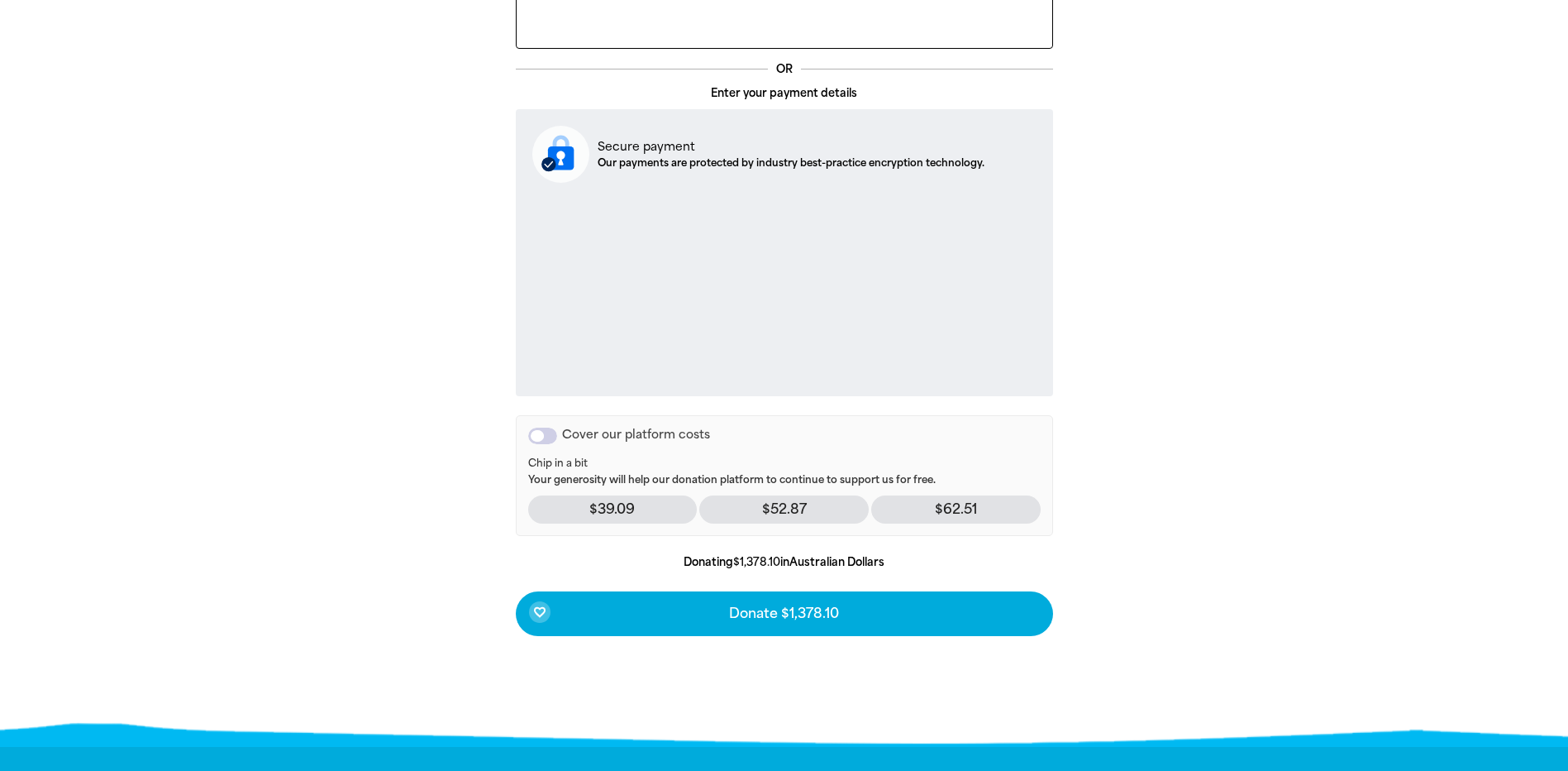
scroll to position [585, 0]
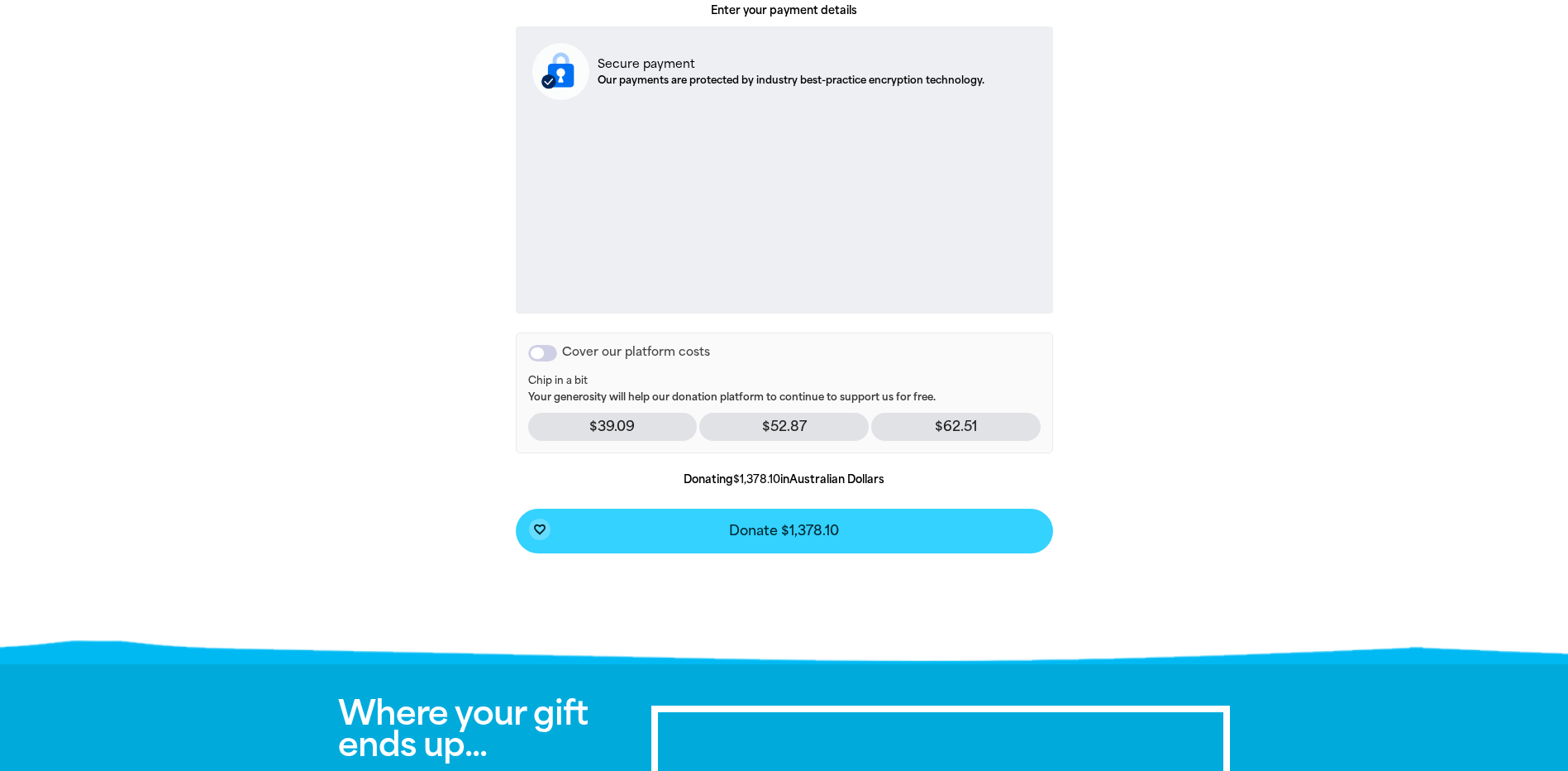
click at [761, 530] on span "Donate $1,378.10" at bounding box center [784, 530] width 110 height 13
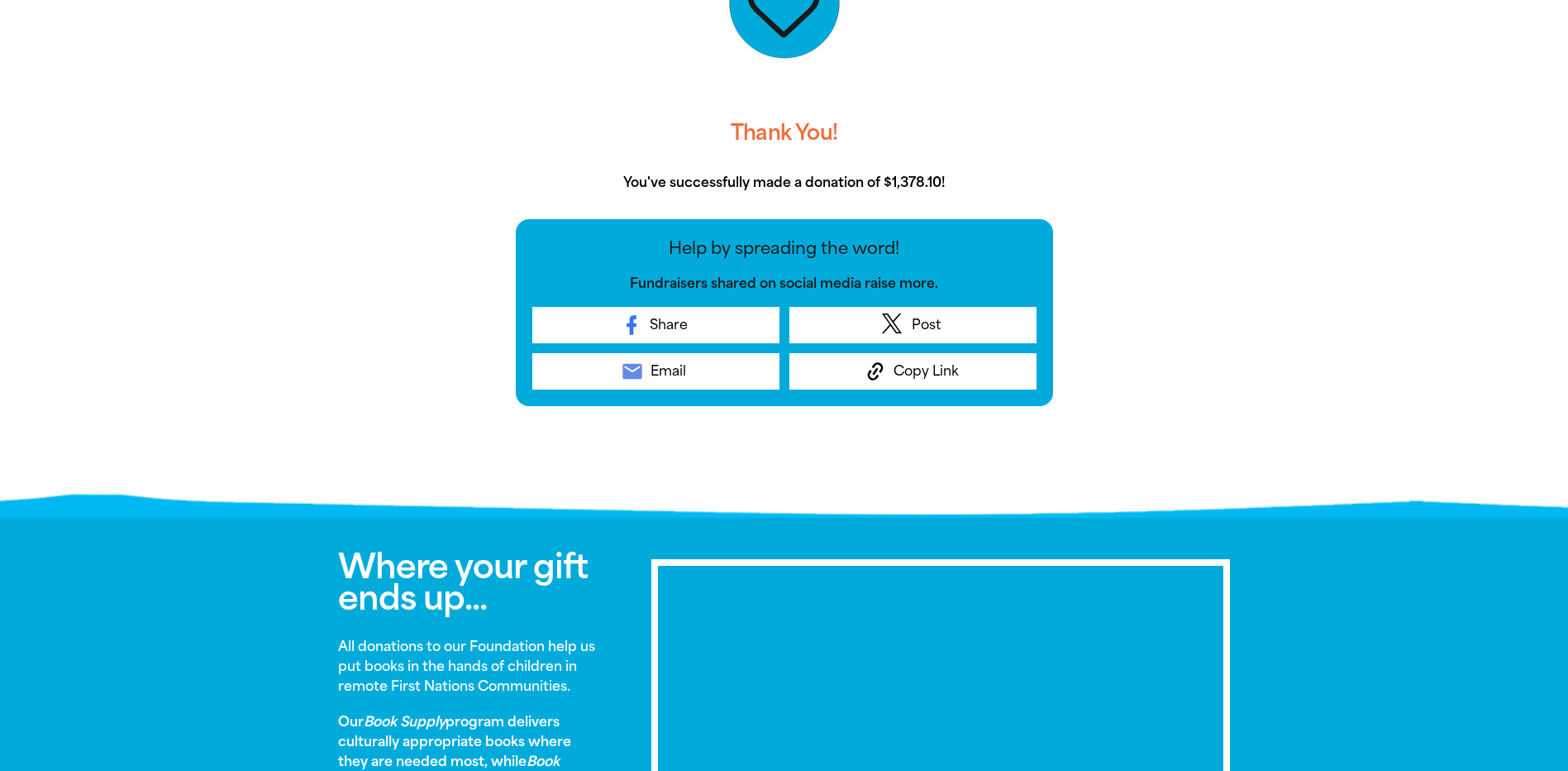
scroll to position [330, 0]
